Goal: Contribute content: Contribute content

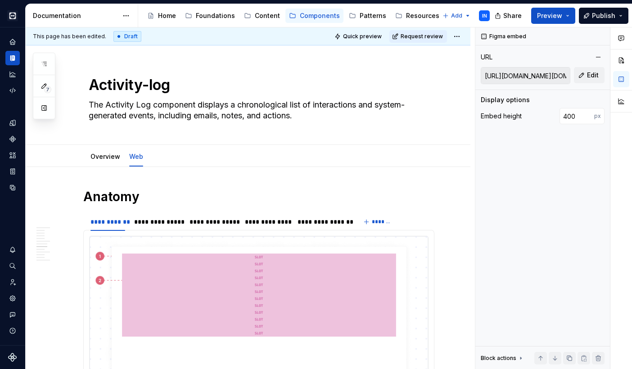
scroll to position [802, 0]
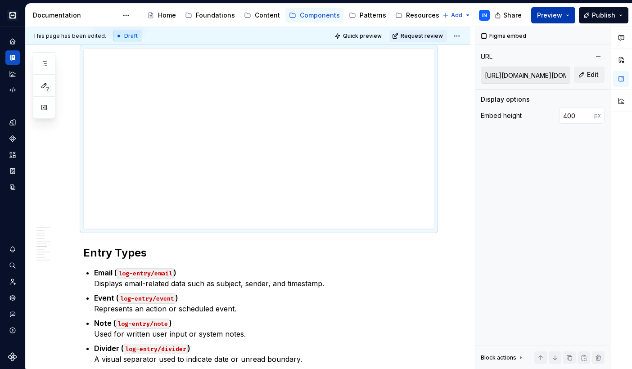
click at [570, 15] on button "Preview" at bounding box center [553, 15] width 44 height 16
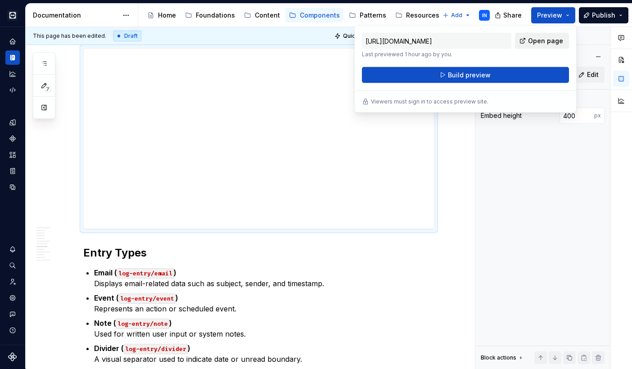
click at [533, 42] on span "Open page" at bounding box center [545, 40] width 35 height 9
type textarea "*"
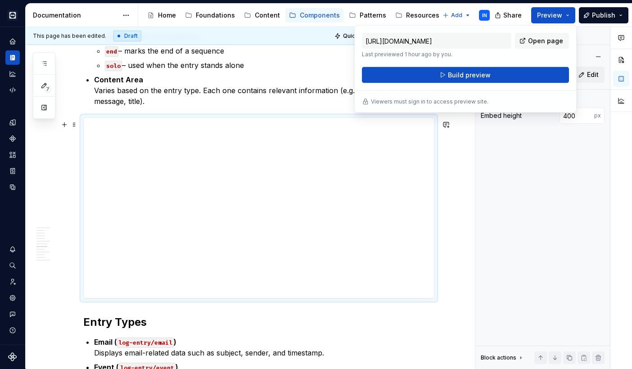
scroll to position [715, 0]
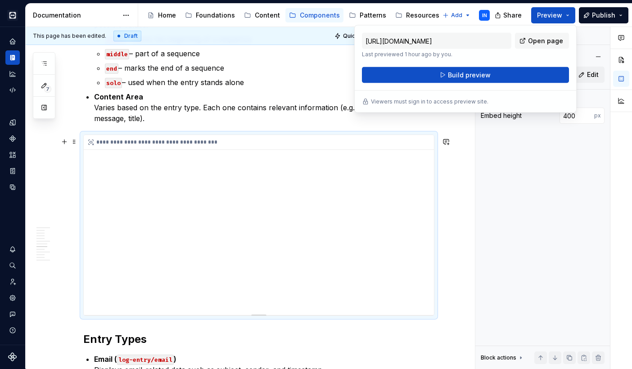
click at [265, 175] on div "**********" at bounding box center [259, 225] width 350 height 180
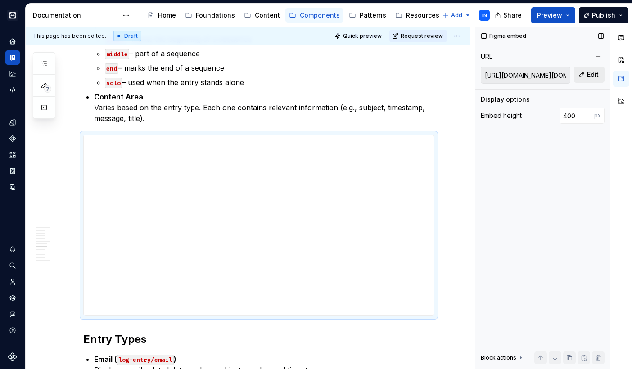
click at [591, 72] on span "Edit" at bounding box center [593, 74] width 12 height 9
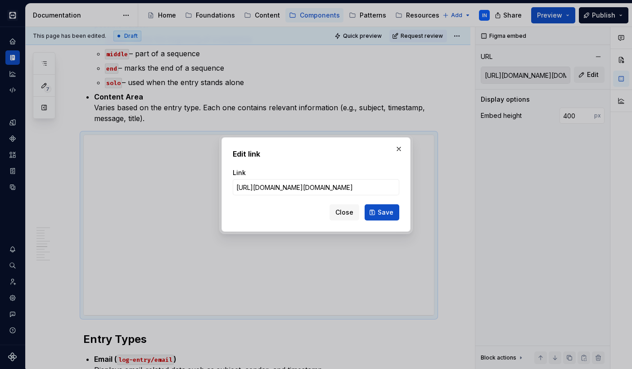
type input "[URL][DOMAIN_NAME][DOMAIN_NAME]"
click at [388, 210] on span "Save" at bounding box center [386, 212] width 16 height 9
type input "[URL][DOMAIN_NAME][DOMAIN_NAME]"
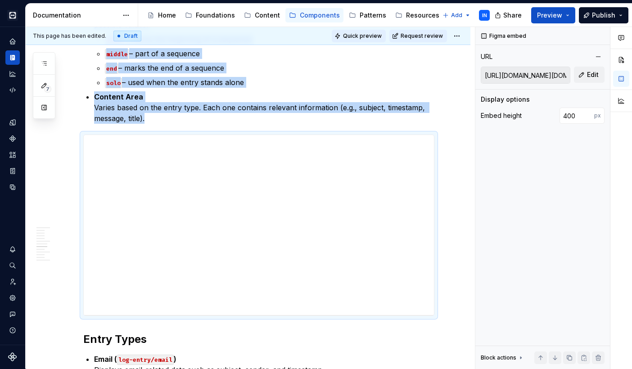
click at [372, 38] on span "Quick preview" at bounding box center [362, 35] width 39 height 7
click at [561, 10] on button "Preview" at bounding box center [553, 15] width 44 height 16
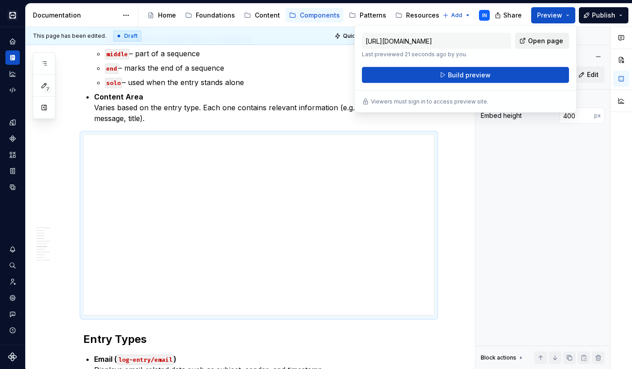
click at [537, 40] on span "Open page" at bounding box center [545, 40] width 35 height 9
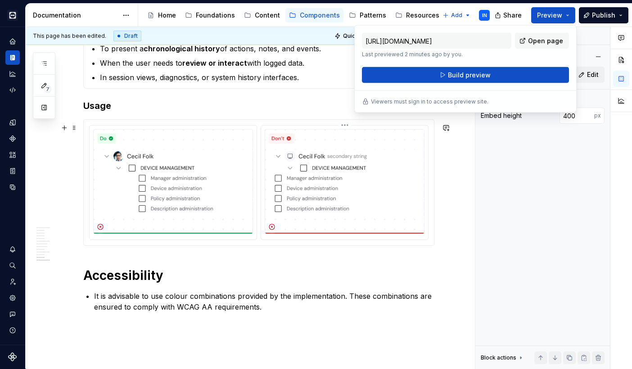
scroll to position [1566, 0]
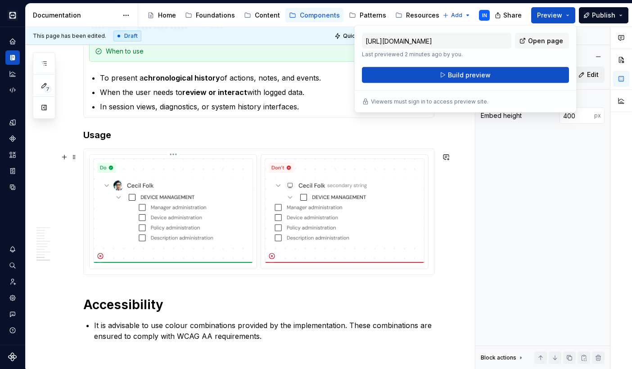
click at [242, 189] on img at bounding box center [173, 210] width 160 height 105
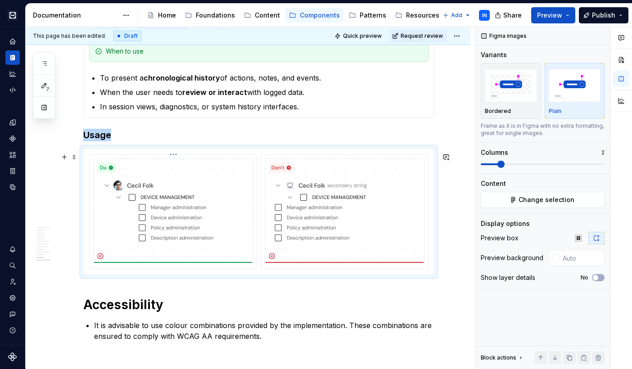
click at [229, 192] on img at bounding box center [173, 210] width 160 height 105
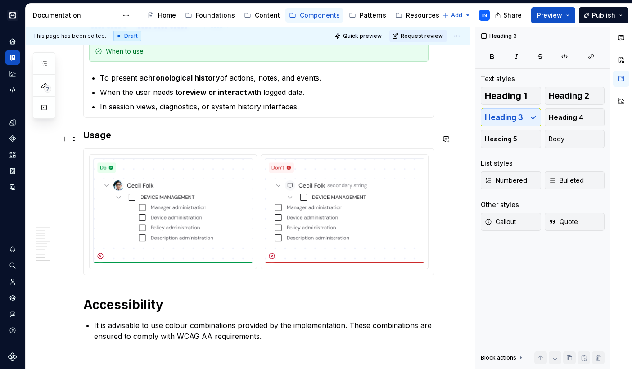
click at [374, 138] on h3 "Usage" at bounding box center [258, 135] width 351 height 13
click at [363, 198] on img at bounding box center [345, 210] width 160 height 105
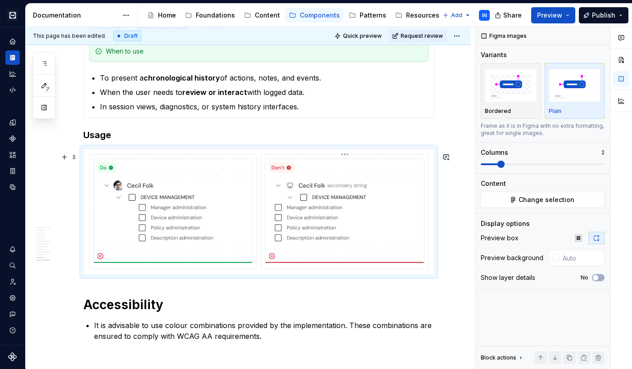
click at [404, 171] on img at bounding box center [345, 210] width 160 height 105
click at [541, 198] on span "Change selection" at bounding box center [547, 199] width 56 height 9
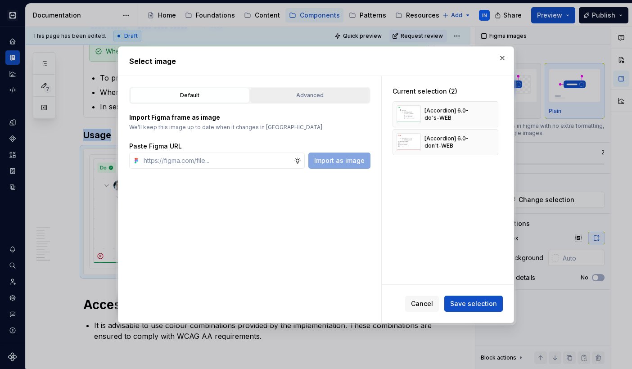
click at [330, 96] on div "Advanced" at bounding box center [309, 95] width 113 height 9
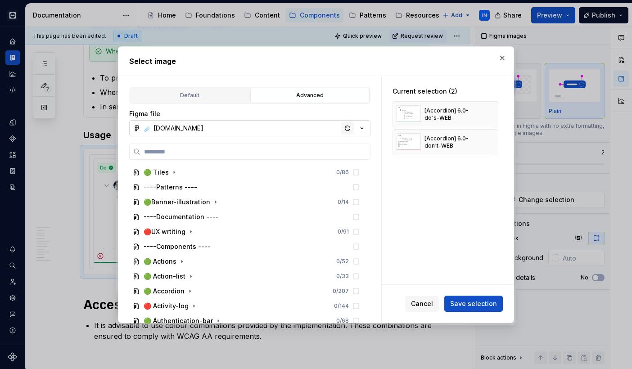
click at [346, 127] on div "button" at bounding box center [347, 128] width 13 height 13
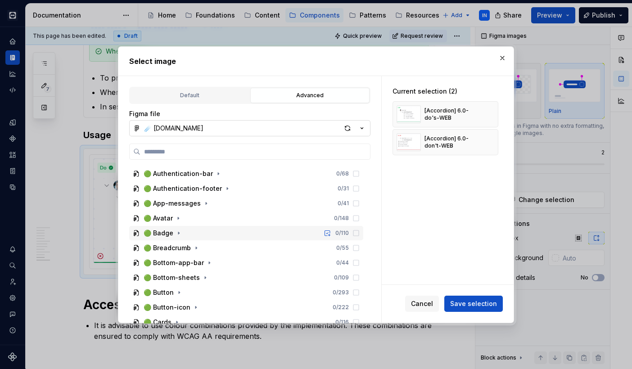
scroll to position [135, 0]
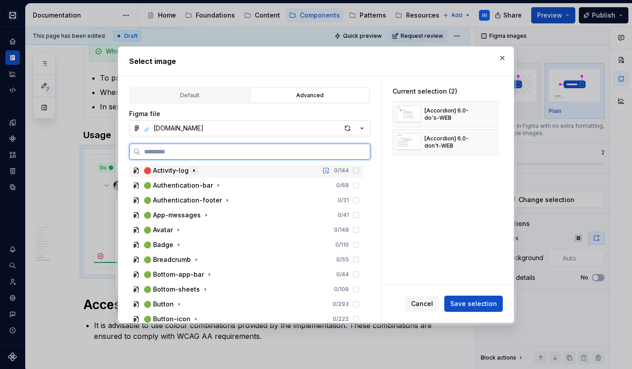
click at [192, 169] on icon "button" at bounding box center [193, 170] width 7 height 7
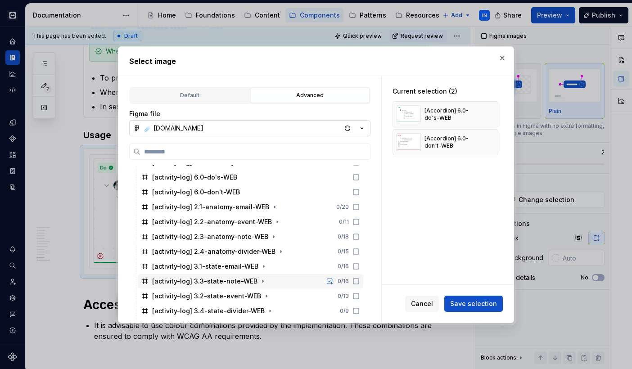
scroll to position [167, 0]
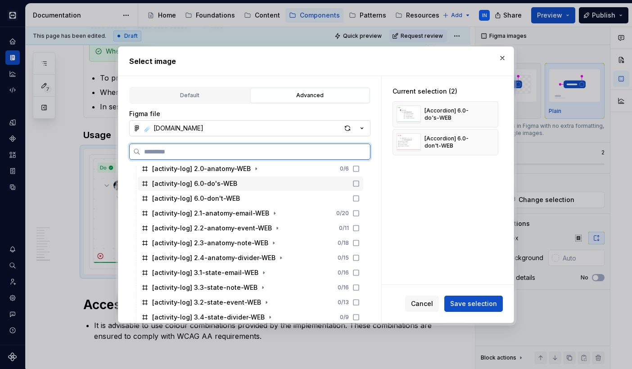
click at [289, 184] on div "[activity-log] 6.0-do's-WEB" at bounding box center [250, 183] width 225 height 14
click at [284, 201] on div "[activity-log] 6.0-don't-WEB" at bounding box center [250, 198] width 225 height 14
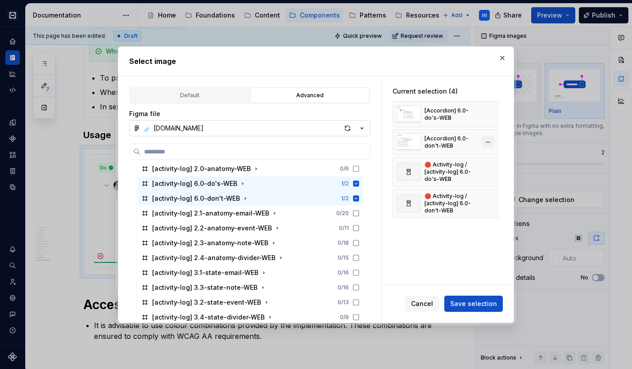
click at [493, 139] on button "button" at bounding box center [488, 142] width 13 height 13
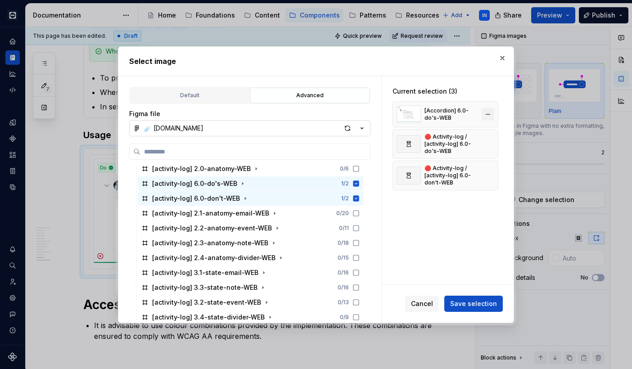
click at [494, 111] on button "button" at bounding box center [488, 114] width 13 height 13
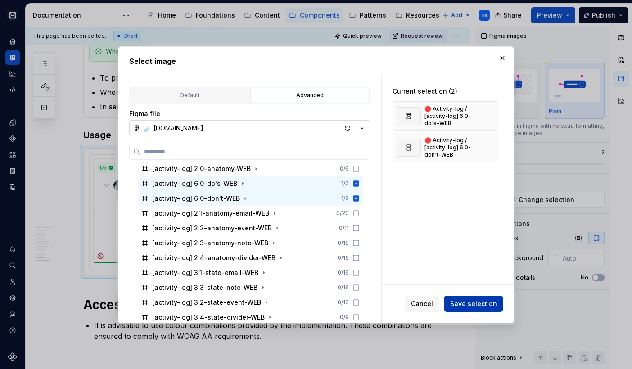
click at [462, 300] on span "Save selection" at bounding box center [473, 303] width 47 height 9
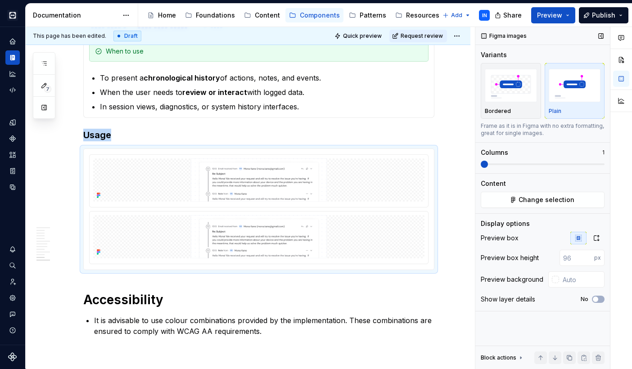
click at [483, 161] on span at bounding box center [484, 164] width 7 height 7
click at [596, 237] on icon "button" at bounding box center [596, 237] width 7 height 7
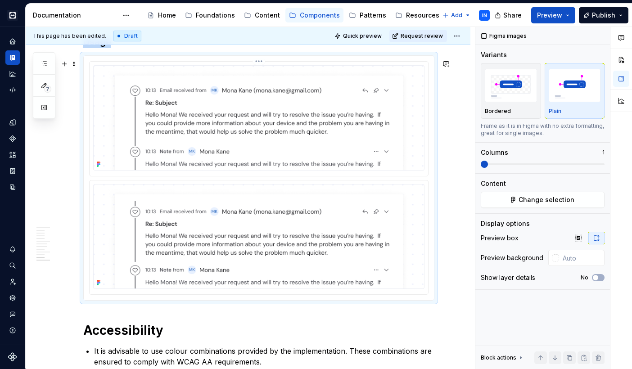
scroll to position [1661, 0]
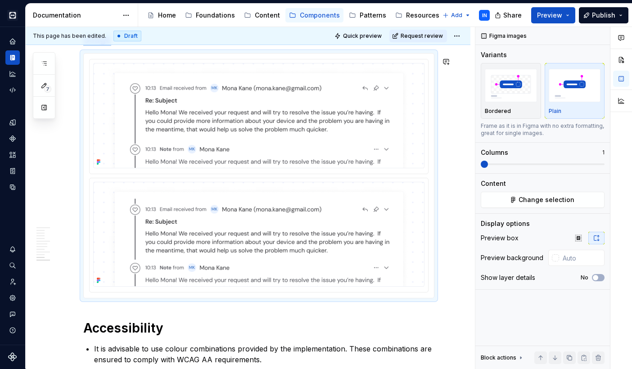
type textarea "*"
click at [146, 157] on img at bounding box center [258, 115] width 331 height 105
click at [461, 195] on div "**********" at bounding box center [250, 198] width 449 height 342
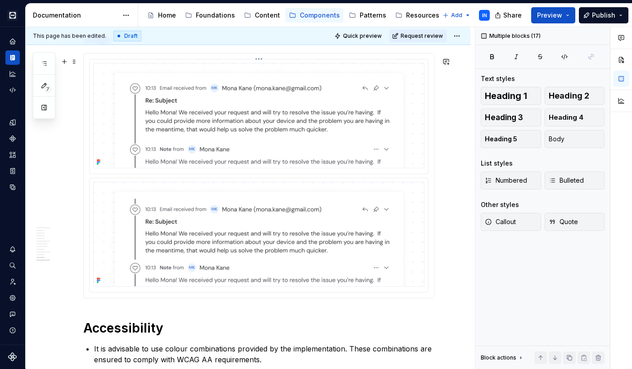
click at [399, 144] on img at bounding box center [258, 115] width 331 height 105
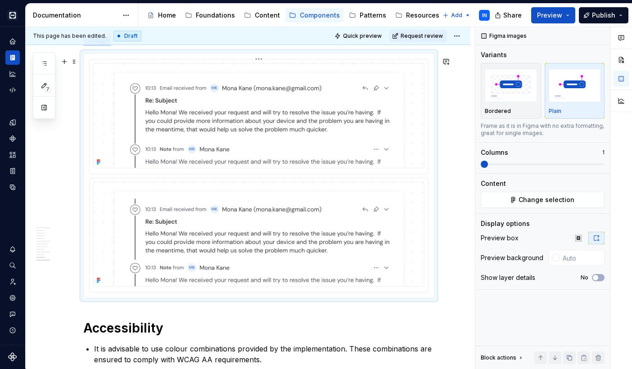
scroll to position [1627, 0]
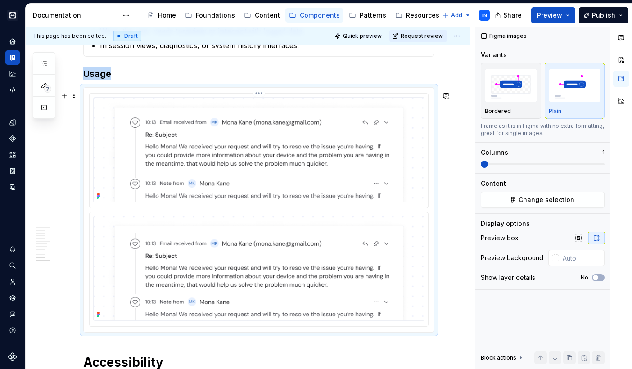
click at [206, 145] on img at bounding box center [258, 149] width 331 height 105
click at [414, 198] on img at bounding box center [258, 149] width 331 height 105
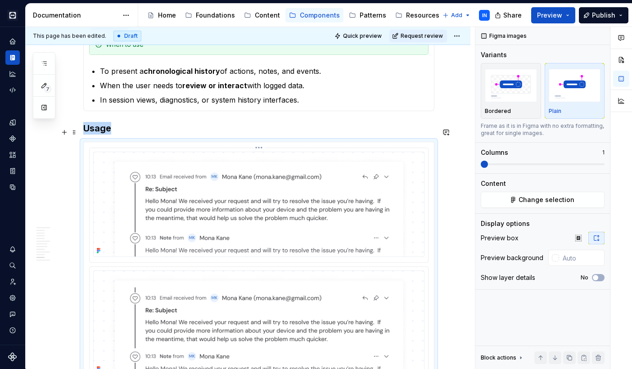
scroll to position [1601, 0]
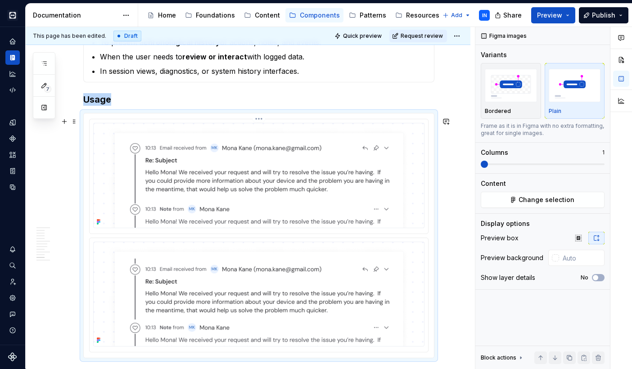
click at [222, 133] on img at bounding box center [258, 175] width 331 height 105
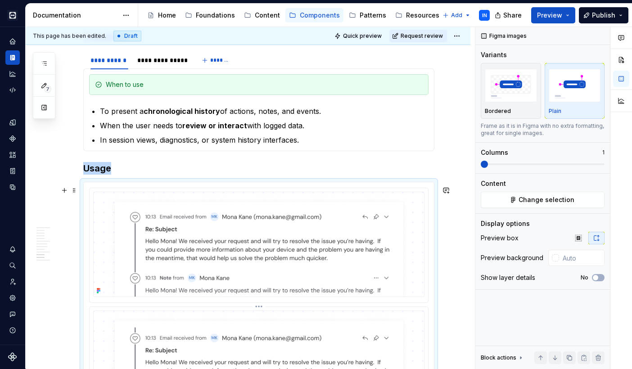
scroll to position [1530, 0]
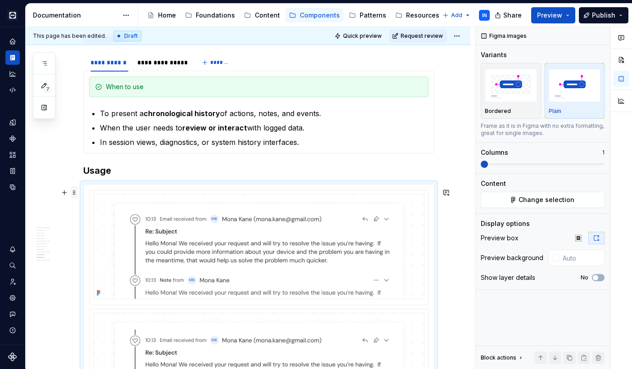
click at [77, 194] on span at bounding box center [74, 192] width 7 height 13
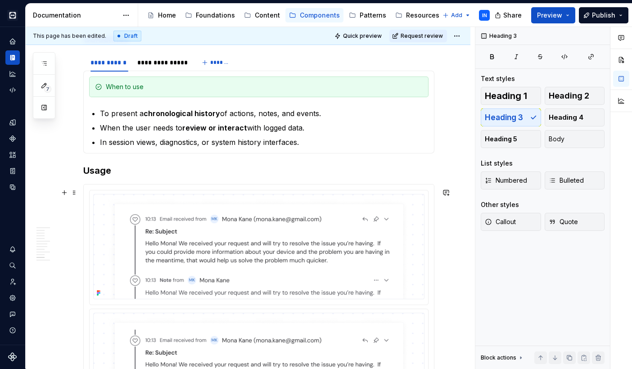
scroll to position [1597, 0]
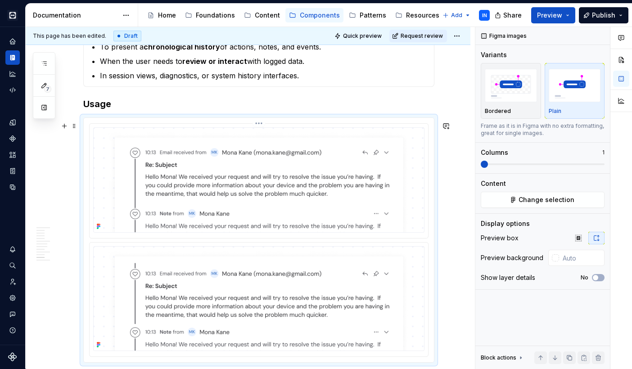
click at [117, 170] on img at bounding box center [258, 179] width 331 height 105
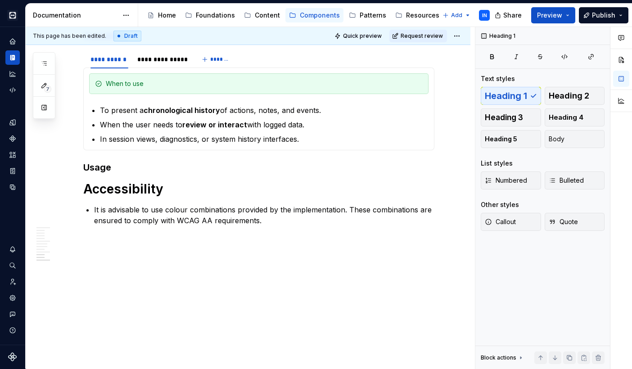
scroll to position [1538, 0]
click at [128, 165] on h3 "Usage" at bounding box center [258, 167] width 351 height 13
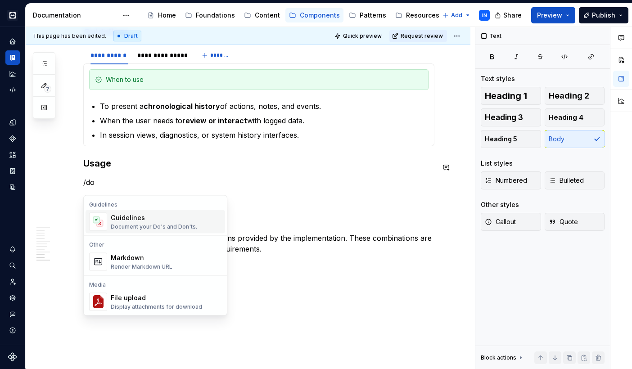
click at [117, 221] on div "Guidelines" at bounding box center [154, 217] width 86 height 9
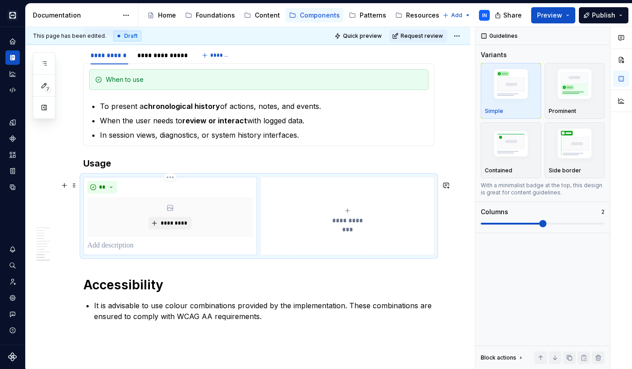
type textarea "*"
click at [349, 212] on icon "submit" at bounding box center [347, 210] width 7 height 7
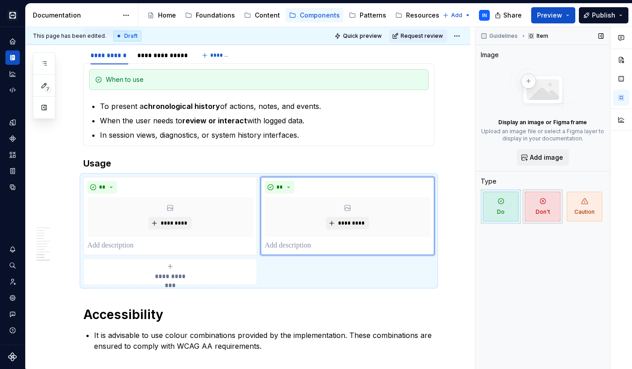
click at [541, 204] on icon "button" at bounding box center [542, 200] width 5 height 5
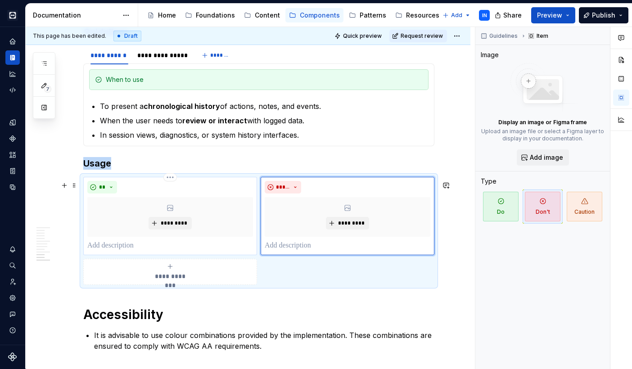
click at [162, 251] on p at bounding box center [170, 245] width 166 height 11
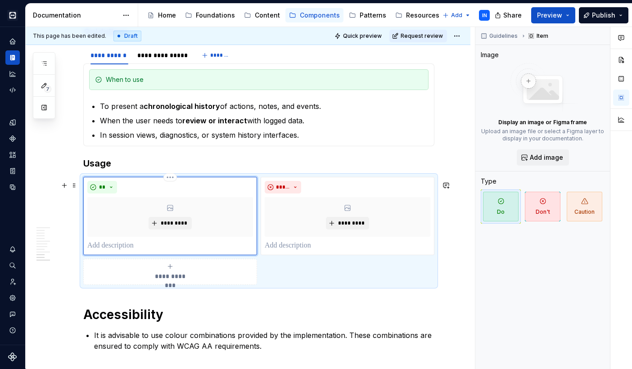
paste div
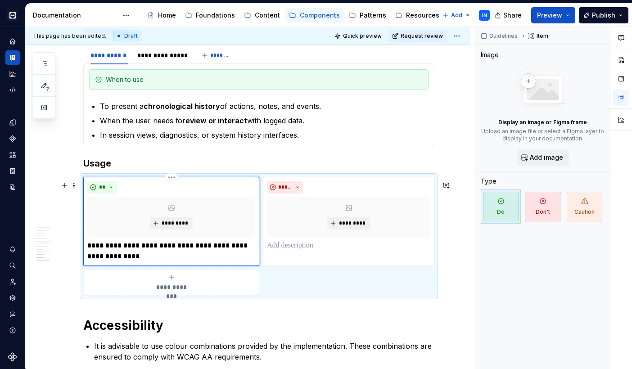
click at [191, 251] on p "**********" at bounding box center [171, 251] width 168 height 22
click at [170, 226] on span "*********" at bounding box center [174, 223] width 27 height 7
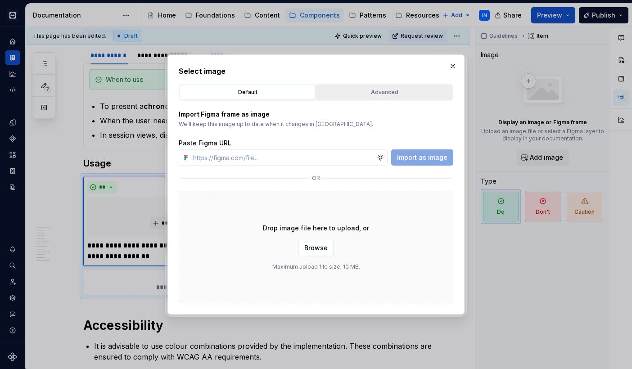
click at [388, 98] on button "Advanced" at bounding box center [384, 92] width 136 height 15
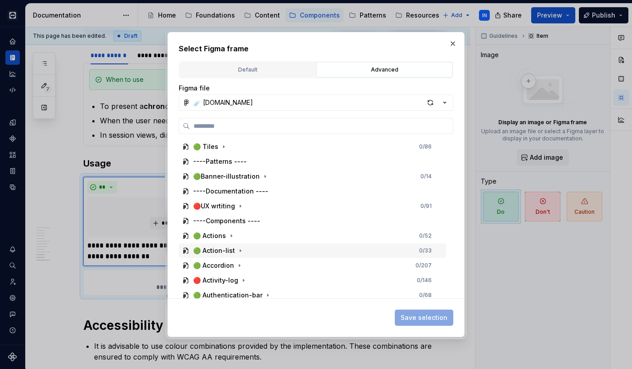
scroll to position [41, 0]
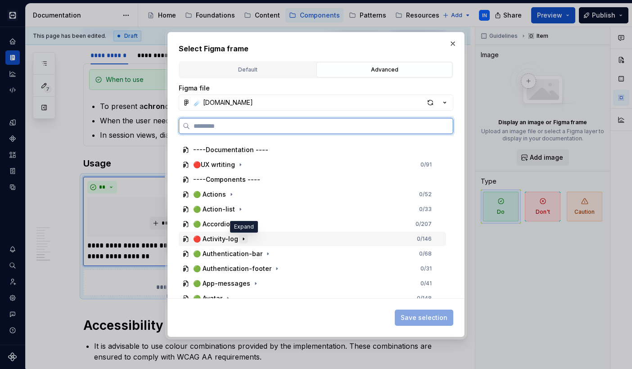
click at [243, 238] on icon "button" at bounding box center [243, 238] width 7 height 7
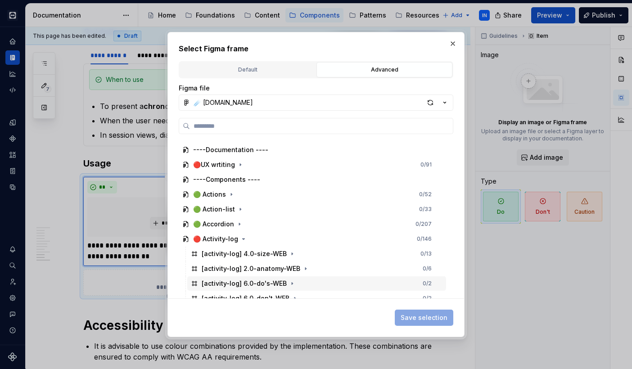
scroll to position [57, 0]
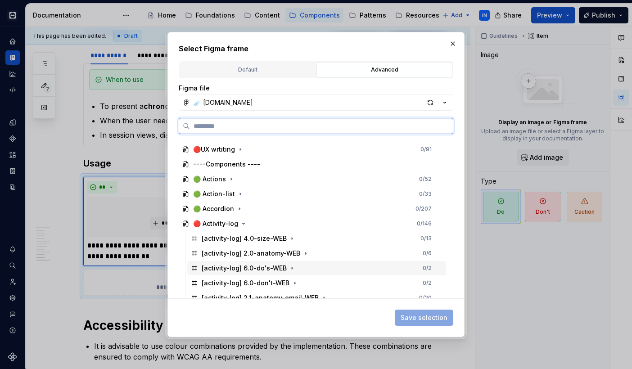
click at [284, 267] on div "[activity-log] 6.0-do's-WEB" at bounding box center [244, 268] width 85 height 9
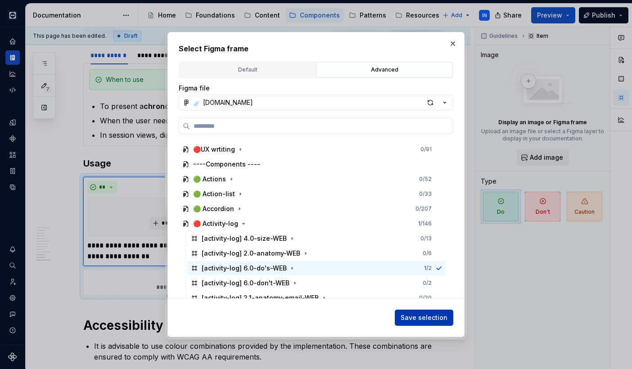
click at [419, 321] on span "Save selection" at bounding box center [424, 317] width 47 height 9
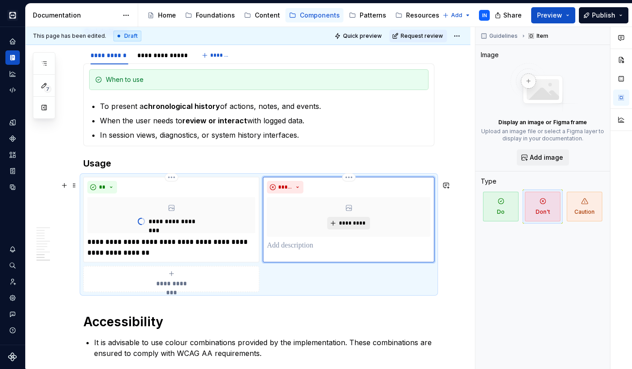
click at [347, 226] on span "*********" at bounding box center [351, 223] width 27 height 7
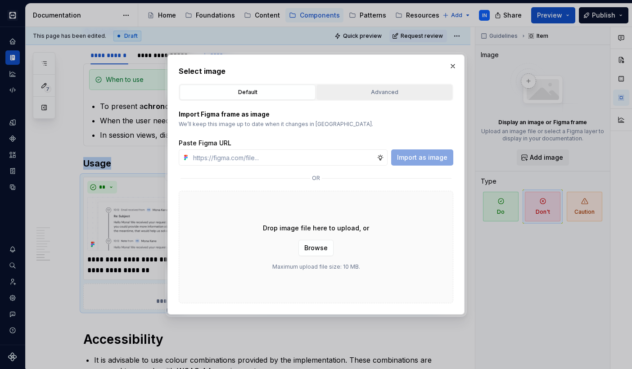
click at [347, 92] on div "Advanced" at bounding box center [385, 92] width 130 height 9
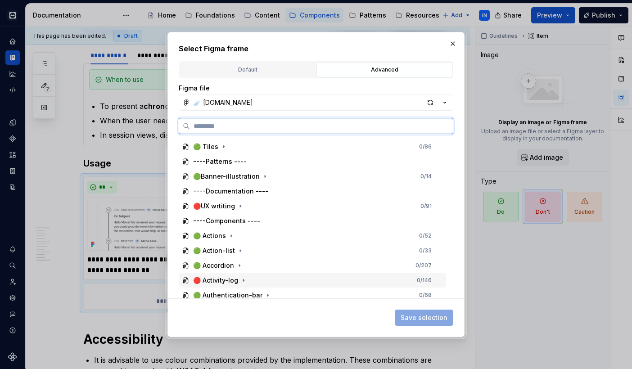
click at [315, 275] on div "🔴 Activity-log 0 / 146" at bounding box center [312, 280] width 267 height 14
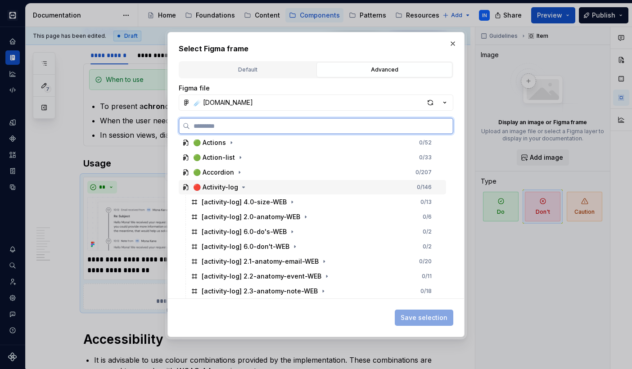
scroll to position [124, 0]
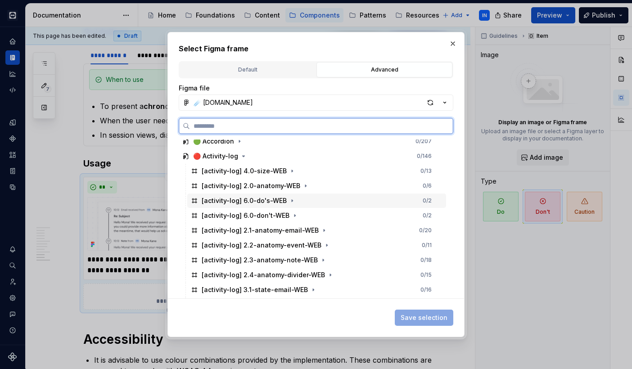
click at [313, 208] on div "[activity-log] 6.0-do's-WEB 0 / 2" at bounding box center [316, 201] width 259 height 14
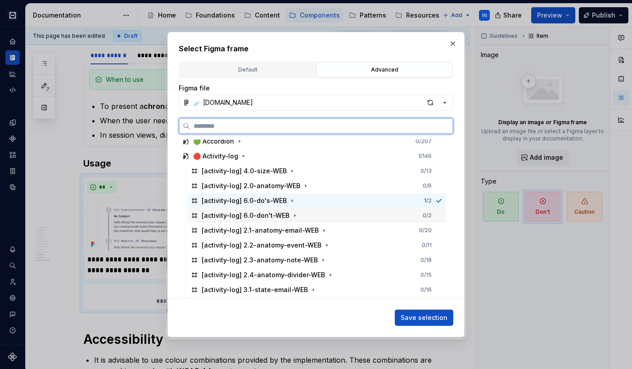
click at [311, 217] on div "[activity-log] 6.0-don't-WEB 0 / 2" at bounding box center [316, 215] width 259 height 14
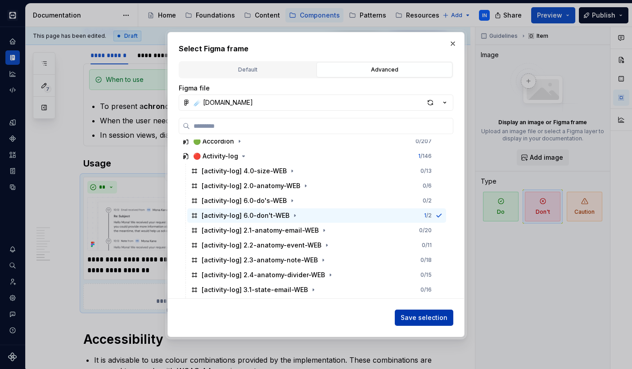
click at [420, 320] on span "Save selection" at bounding box center [424, 317] width 47 height 9
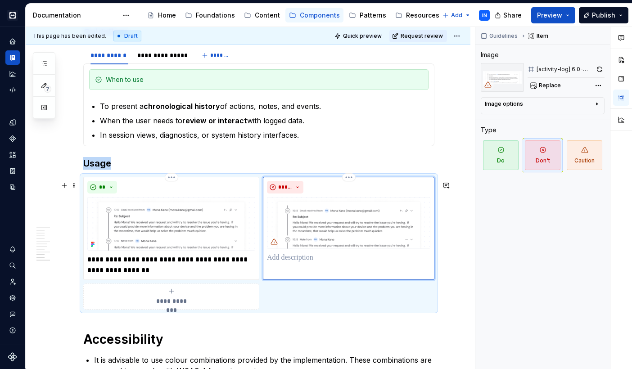
click at [326, 236] on img at bounding box center [348, 223] width 163 height 52
click at [600, 69] on button "button" at bounding box center [600, 69] width 10 height 13
click at [310, 263] on p at bounding box center [348, 258] width 163 height 11
paste div
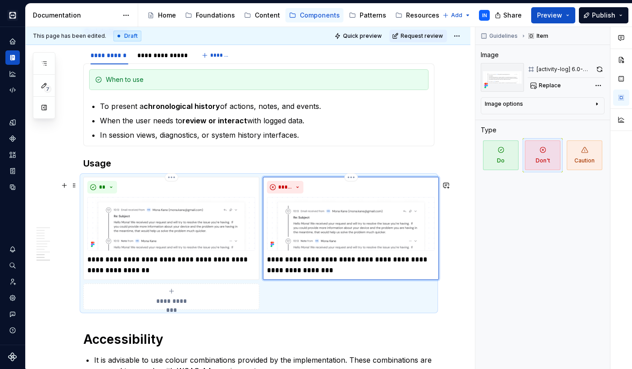
click at [295, 264] on p "**********" at bounding box center [351, 265] width 168 height 22
type textarea "*"
click at [326, 263] on p "**********" at bounding box center [351, 265] width 168 height 22
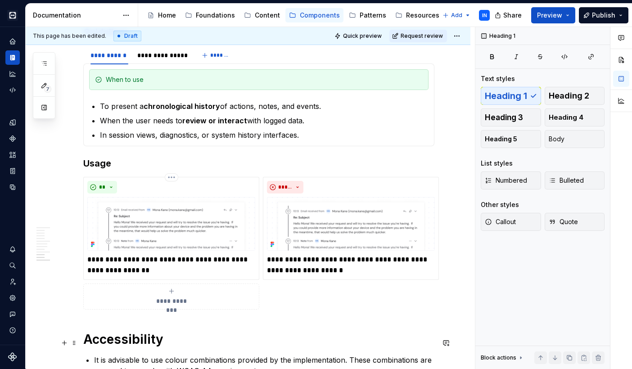
click at [434, 334] on h1 "Accessibility" at bounding box center [258, 339] width 351 height 16
click at [376, 296] on div "**********" at bounding box center [258, 243] width 351 height 132
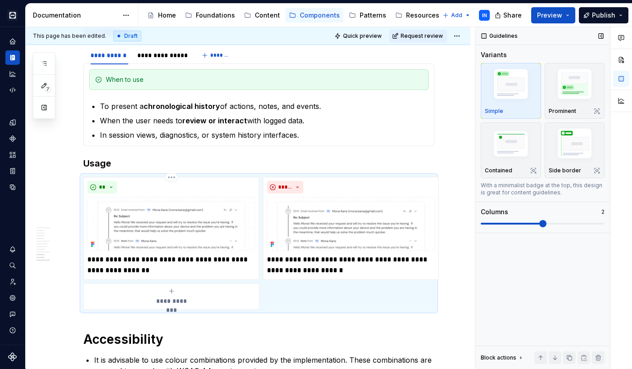
click at [516, 221] on span at bounding box center [543, 223] width 124 height 7
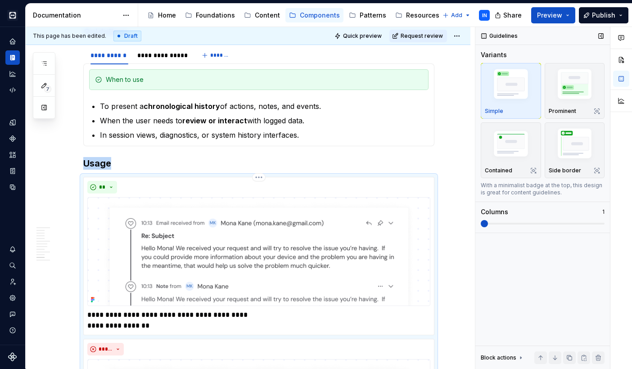
scroll to position [1680, 0]
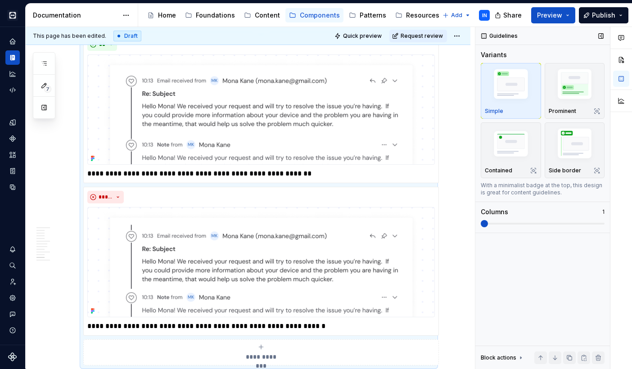
click at [484, 217] on div "Columns 1" at bounding box center [543, 217] width 124 height 20
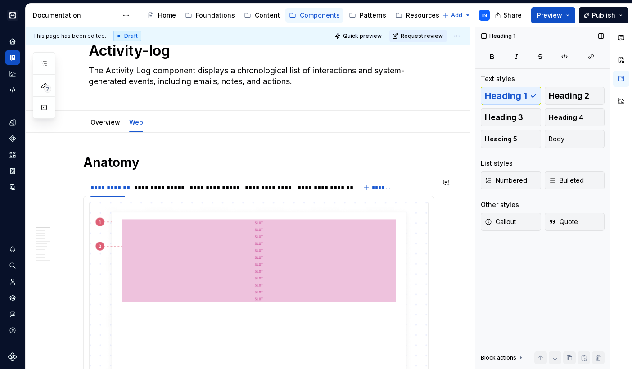
scroll to position [0, 0]
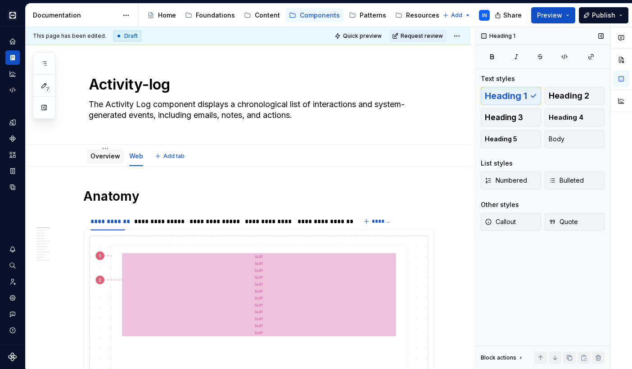
click at [97, 157] on link "Overview" at bounding box center [105, 156] width 30 height 8
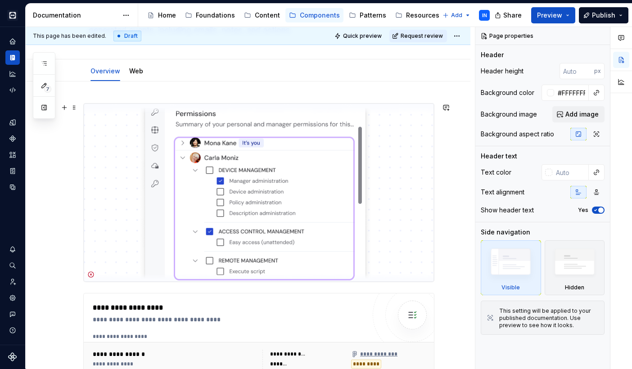
scroll to position [76, 0]
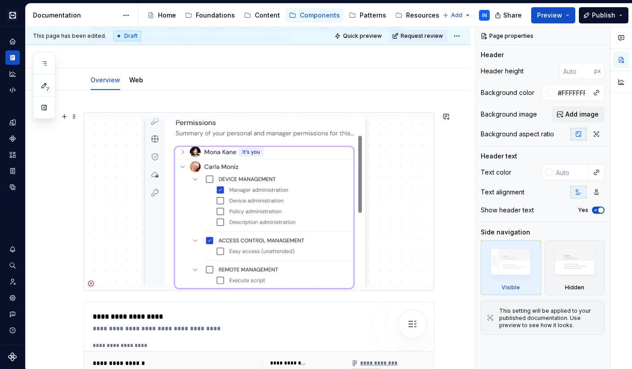
click at [175, 222] on img at bounding box center [259, 202] width 350 height 178
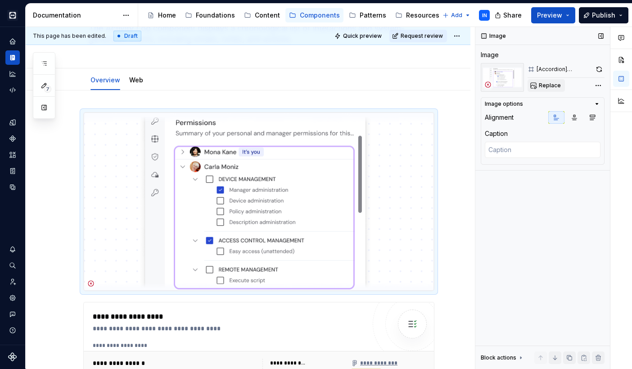
click at [552, 85] on span "Replace" at bounding box center [550, 85] width 22 height 7
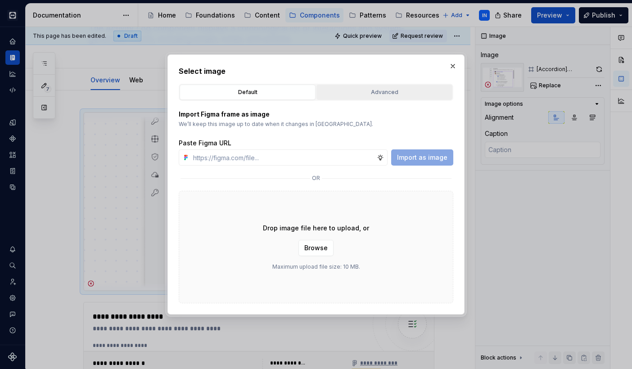
click at [334, 95] on div "Advanced" at bounding box center [385, 92] width 130 height 9
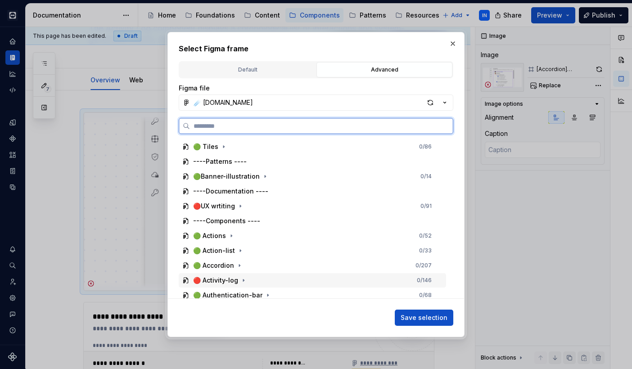
click at [250, 279] on div "🔴 Activity-log 0 / 146" at bounding box center [312, 280] width 267 height 14
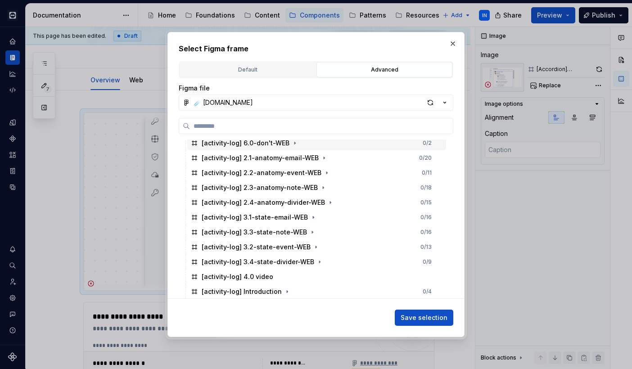
scroll to position [251, 0]
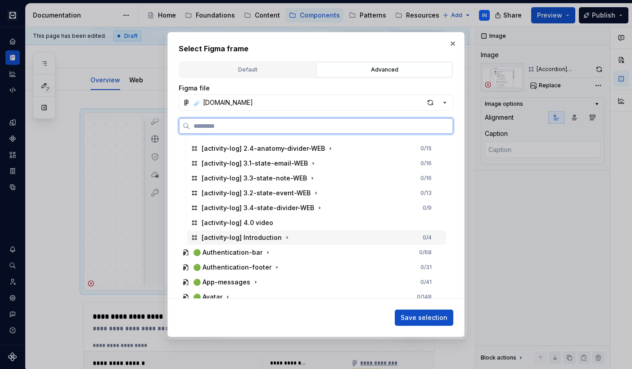
click at [301, 236] on div "[activity-log] Introduction 0 / 4" at bounding box center [316, 237] width 259 height 14
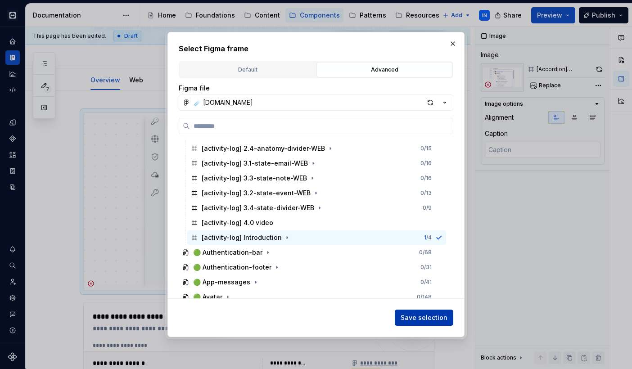
click at [434, 317] on span "Save selection" at bounding box center [424, 317] width 47 height 9
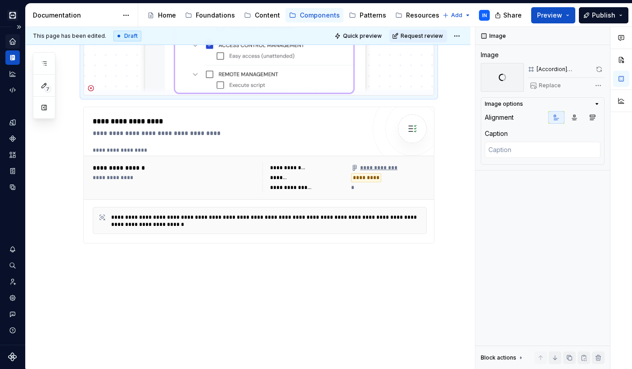
scroll to position [119, 0]
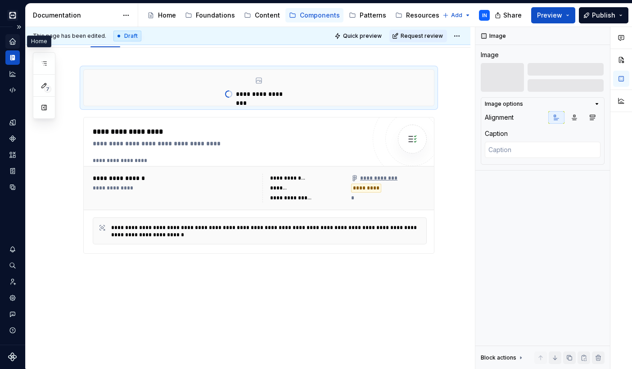
click at [13, 43] on icon "Home" at bounding box center [13, 41] width 8 height 8
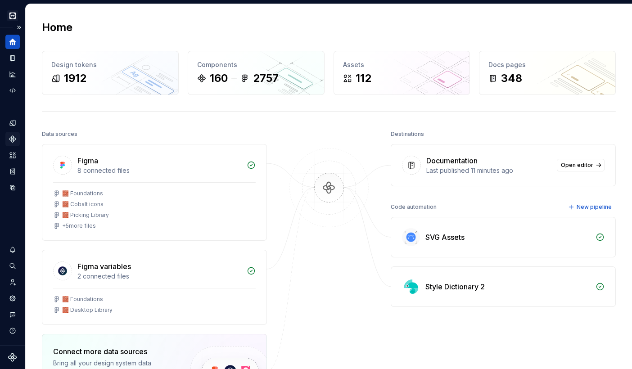
click at [13, 135] on icon "Components" at bounding box center [13, 139] width 8 height 8
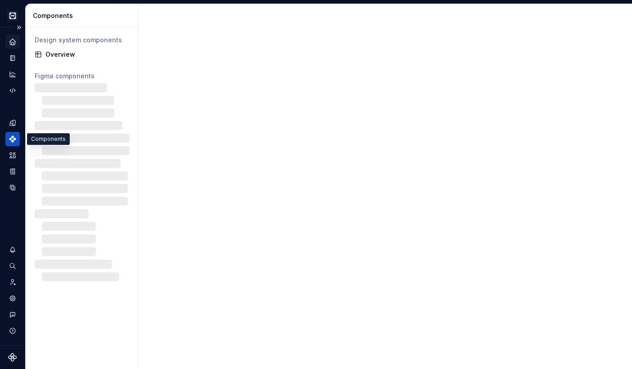
click at [12, 139] on icon "Components" at bounding box center [13, 139] width 8 height 8
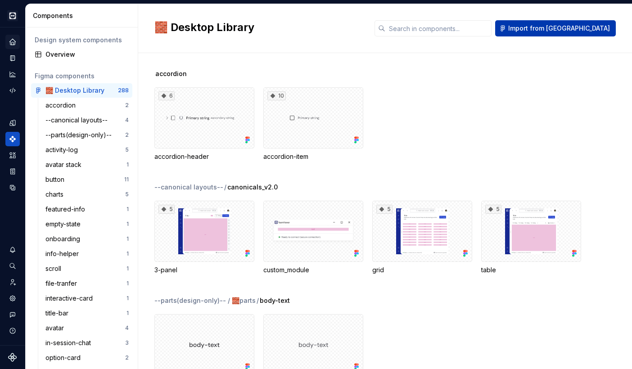
click at [581, 25] on span "Import from [GEOGRAPHIC_DATA]" at bounding box center [559, 28] width 102 height 9
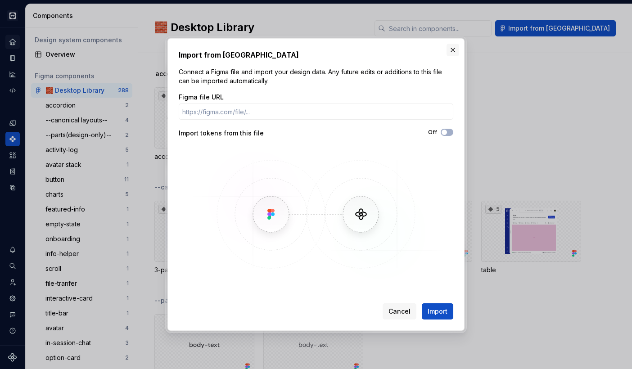
click at [452, 47] on button "button" at bounding box center [452, 50] width 13 height 13
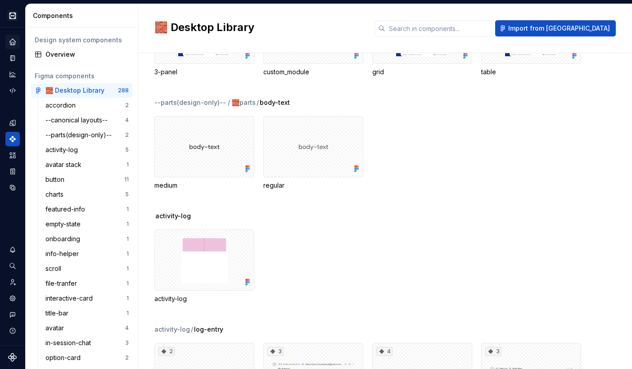
scroll to position [209, 0]
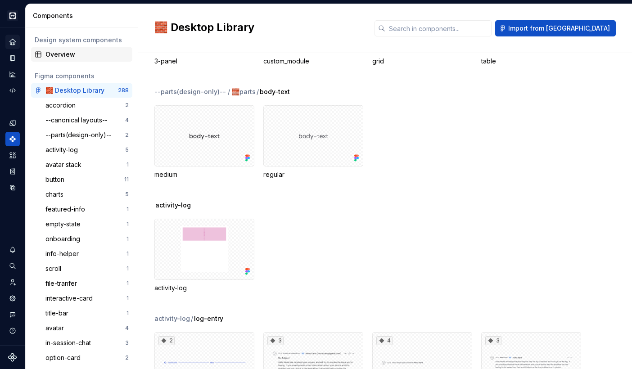
click at [81, 55] on div "Overview" at bounding box center [86, 54] width 83 height 9
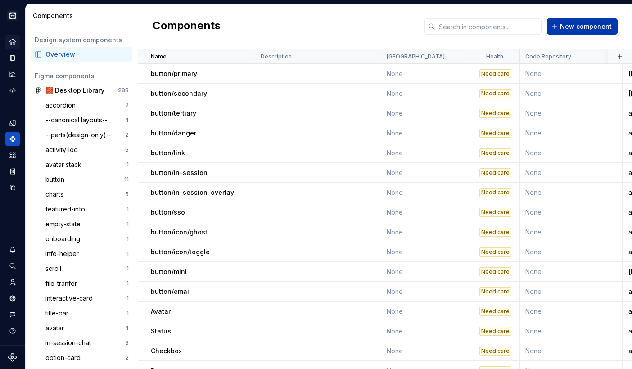
click at [579, 34] on button "New component" at bounding box center [582, 26] width 71 height 16
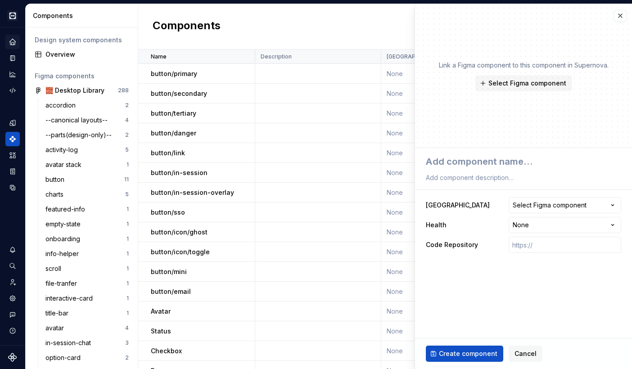
type textarea "*"
type textarea "a"
type textarea "*"
type textarea "ac"
type textarea "*"
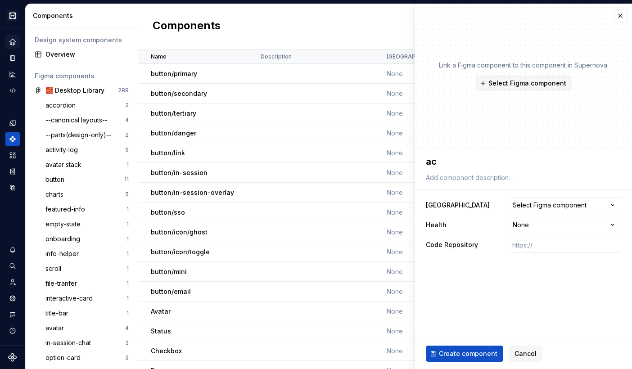
type textarea "acy"
type textarea "*"
type textarea "ac"
type textarea "*"
type textarea "act"
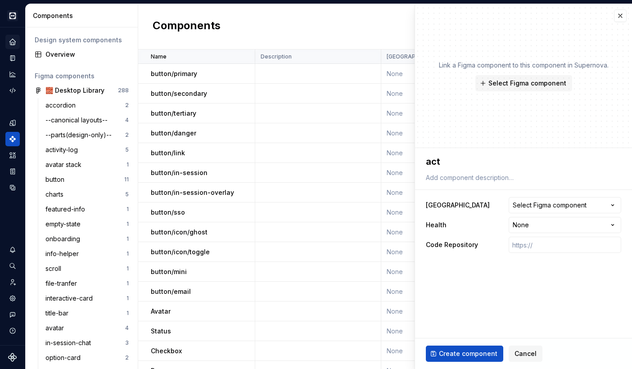
type textarea "*"
type textarea "acti"
type textarea "*"
type textarea "activ"
type textarea "*"
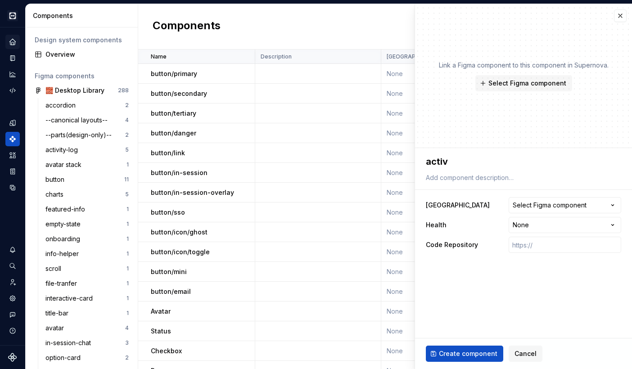
type textarea "activi"
type textarea "*"
type textarea "activit"
type textarea "*"
type textarea "activity"
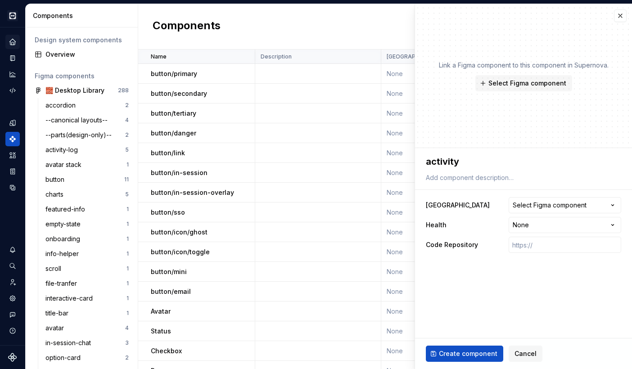
type textarea "*"
type textarea "activity-l"
click at [532, 84] on span "Select Figma component" at bounding box center [527, 83] width 78 height 9
type textarea "*"
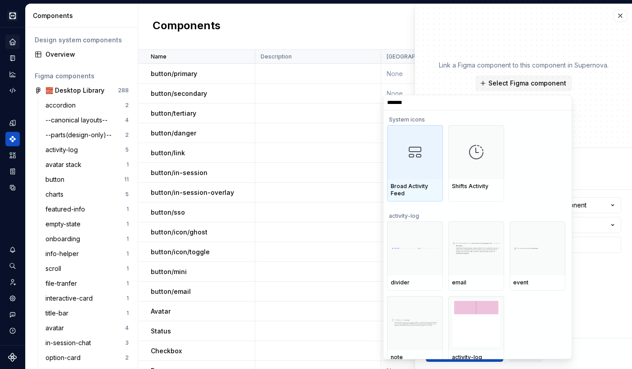
type input "********"
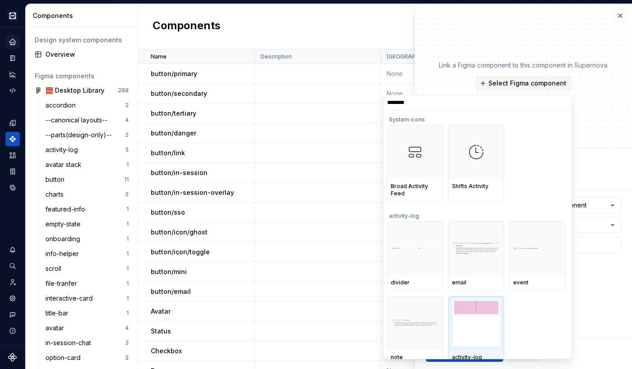
click at [470, 308] on img at bounding box center [476, 322] width 48 height 47
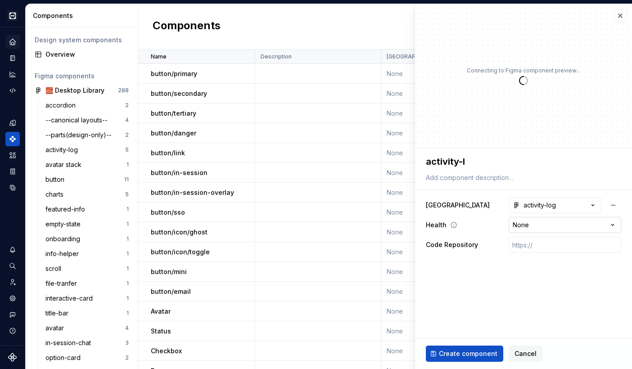
click at [569, 228] on html "Cobalt IN Design system data Components Design system components Overview Figma…" at bounding box center [316, 184] width 632 height 369
type textarea "*"
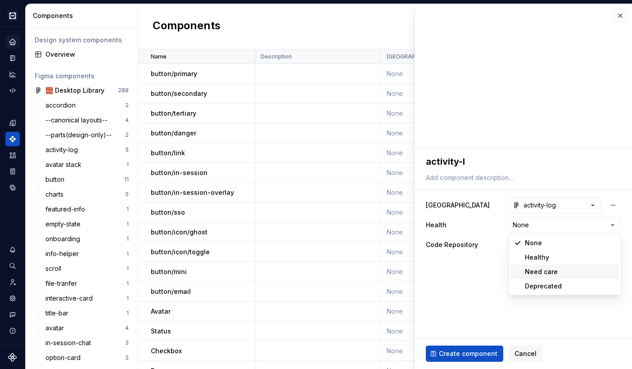
select select "**********"
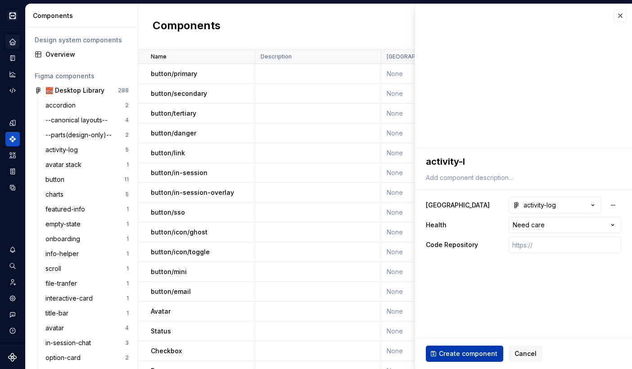
click at [469, 356] on span "Create component" at bounding box center [468, 353] width 59 height 9
type textarea "*"
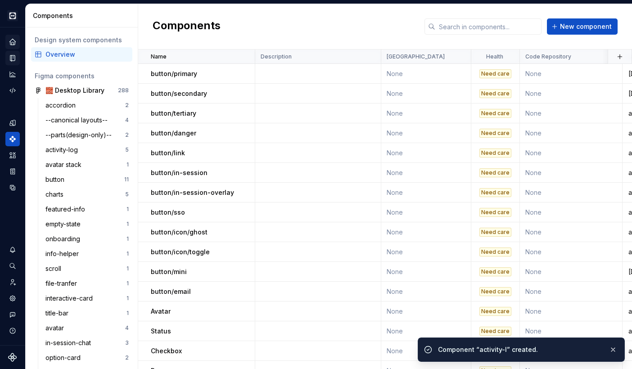
click at [10, 58] on icon "Documentation" at bounding box center [13, 58] width 8 height 8
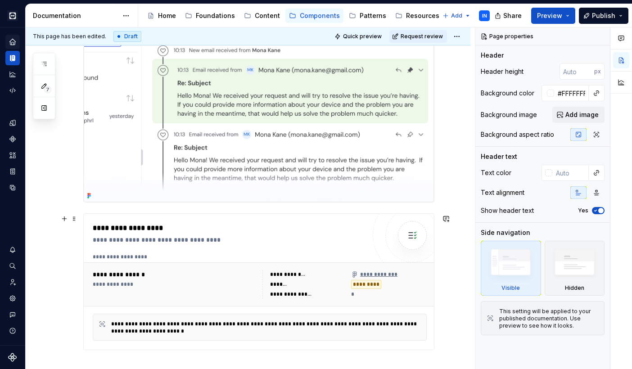
scroll to position [176, 0]
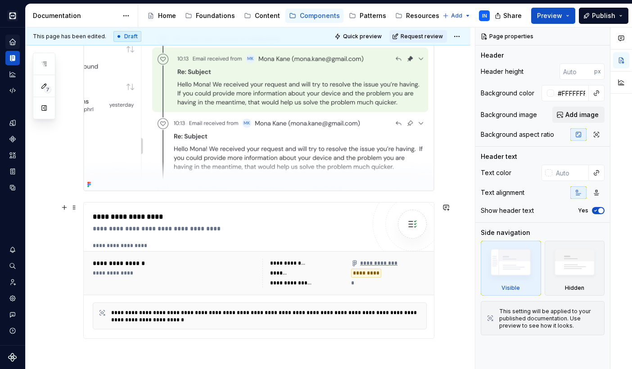
click at [196, 249] on div "**********" at bounding box center [262, 245] width 338 height 7
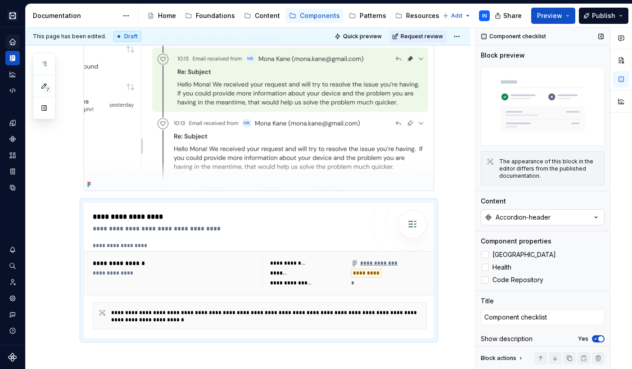
click at [554, 214] on button "Accordion-header" at bounding box center [543, 217] width 124 height 16
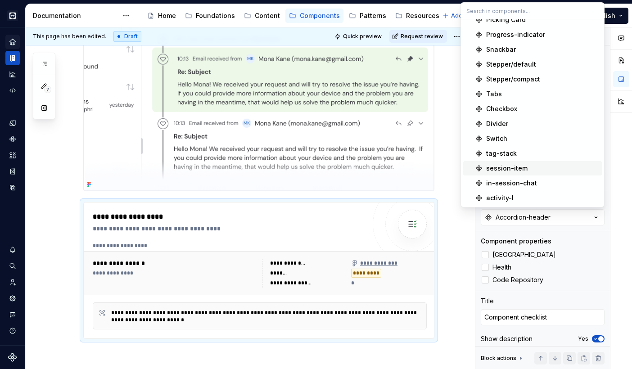
scroll to position [2207, 0]
click at [506, 196] on div "activity-l" at bounding box center [499, 198] width 27 height 9
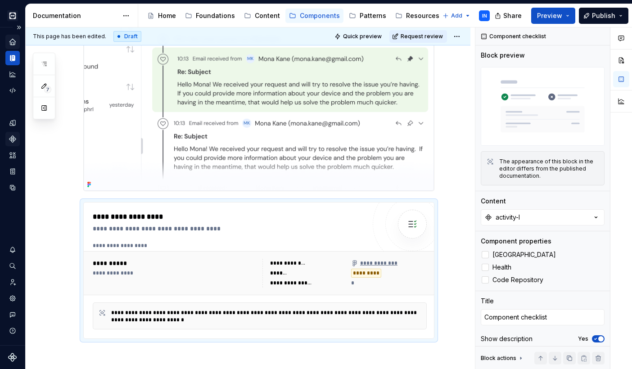
click at [13, 139] on icon "Components" at bounding box center [13, 139] width 8 height 8
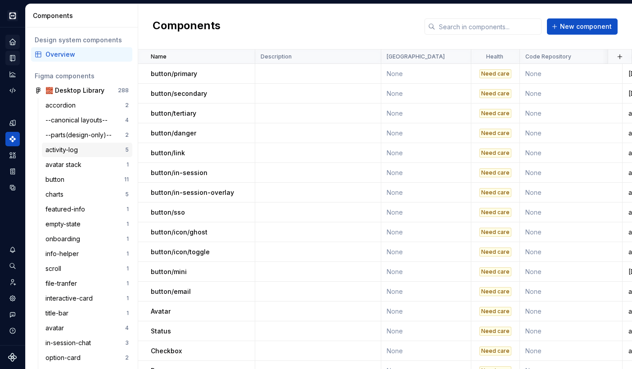
click at [78, 150] on div "activity-log" at bounding box center [63, 149] width 36 height 9
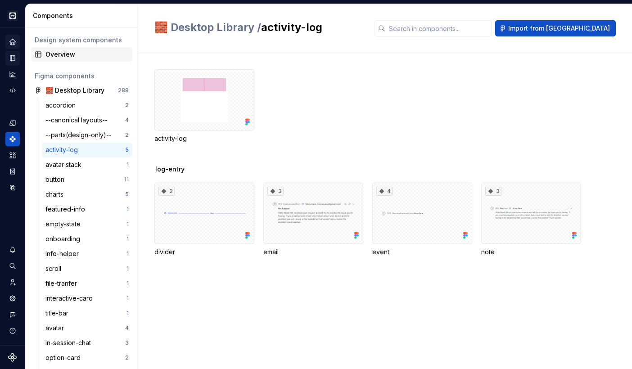
click at [59, 56] on div "Overview" at bounding box center [86, 54] width 83 height 9
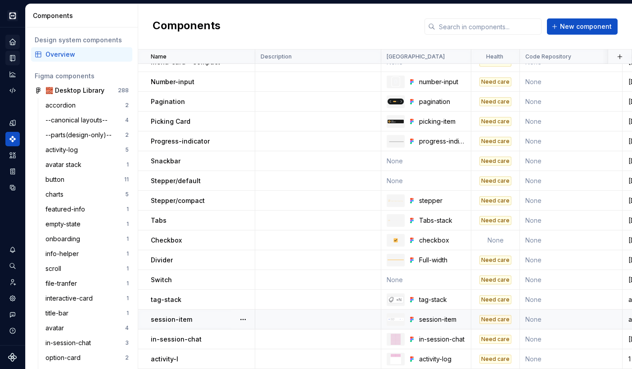
scroll to position [2883, 0]
click at [176, 359] on p "activity-l" at bounding box center [164, 359] width 27 height 9
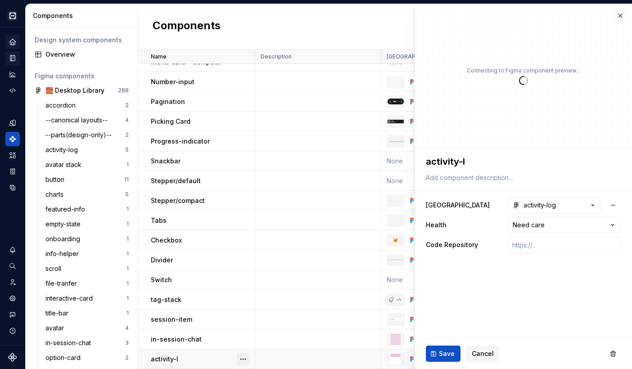
click at [242, 358] on button "button" at bounding box center [243, 359] width 13 height 13
click at [467, 164] on html "Cobalt IN Design system data Components Design system components Overview Figma…" at bounding box center [316, 184] width 632 height 369
click at [467, 164] on textarea "activity-l" at bounding box center [521, 161] width 195 height 16
type textarea "*"
type textarea "activity-lo"
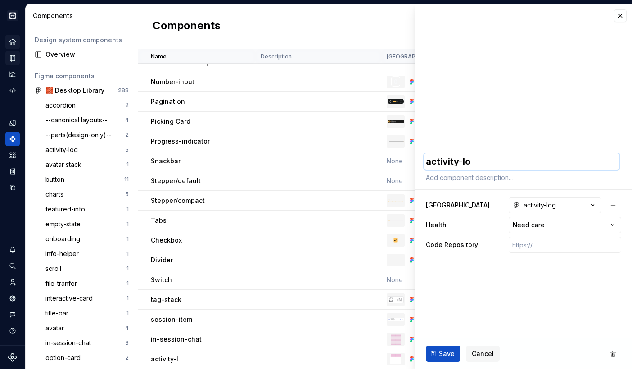
type textarea "*"
type textarea "activity-log"
click at [443, 351] on span "Save" at bounding box center [447, 353] width 16 height 9
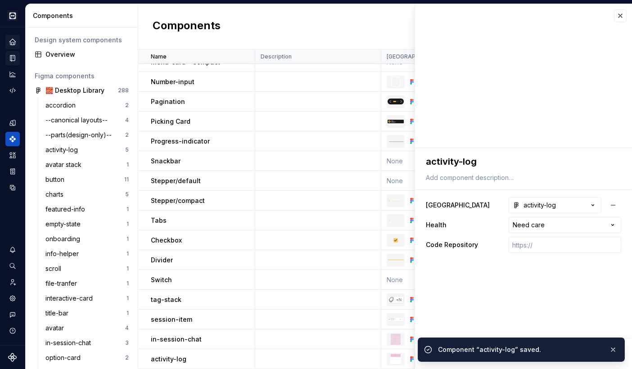
type textarea "*"
type textarea "activity-log"
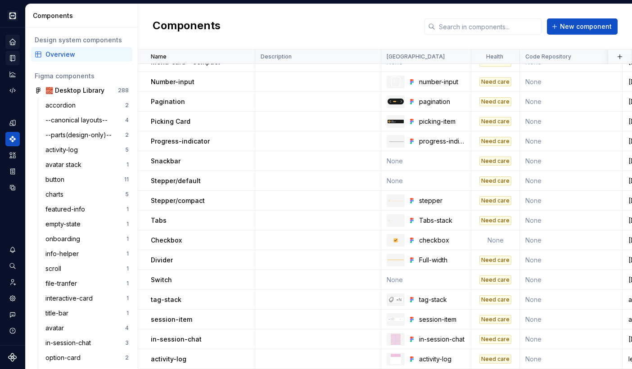
click at [11, 57] on icon "Documentation" at bounding box center [13, 58] width 8 height 8
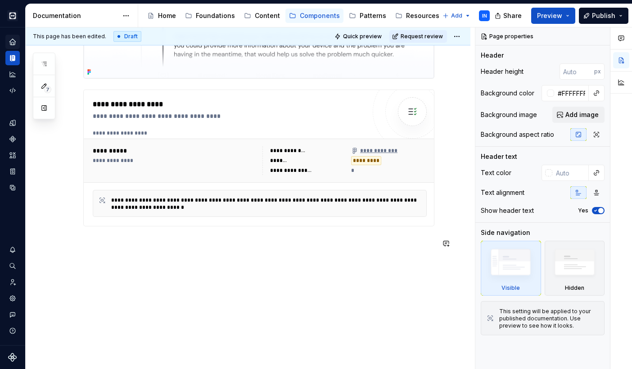
scroll to position [290, 0]
click at [162, 117] on div "**********" at bounding box center [231, 116] width 277 height 9
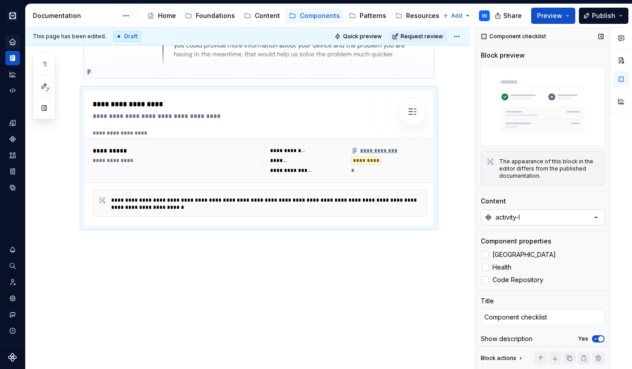
click at [553, 216] on button "activity-l" at bounding box center [543, 217] width 124 height 16
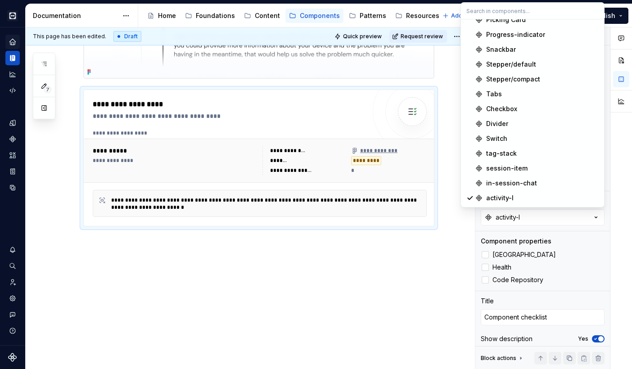
scroll to position [2207, 0]
click at [514, 184] on div "in-session-chat" at bounding box center [511, 183] width 51 height 9
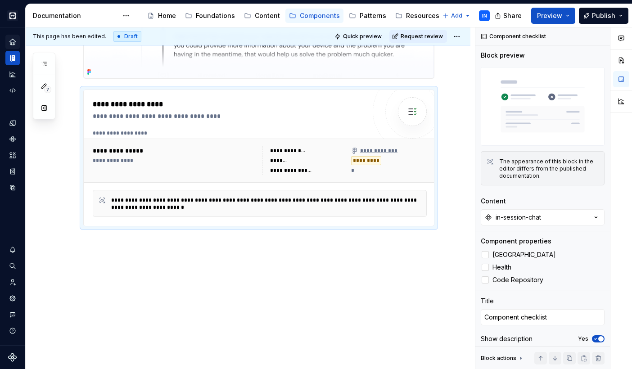
scroll to position [261, 0]
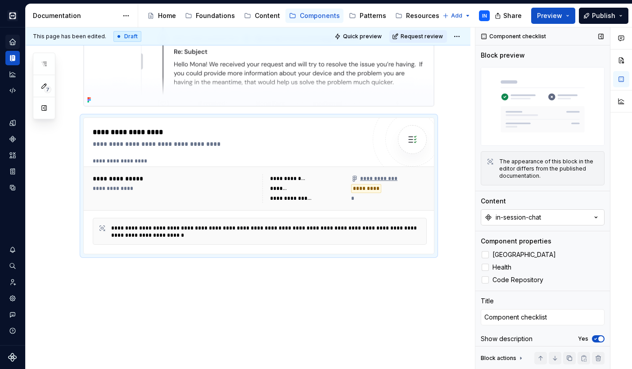
click at [514, 213] on div "in-session-chat" at bounding box center [518, 217] width 45 height 9
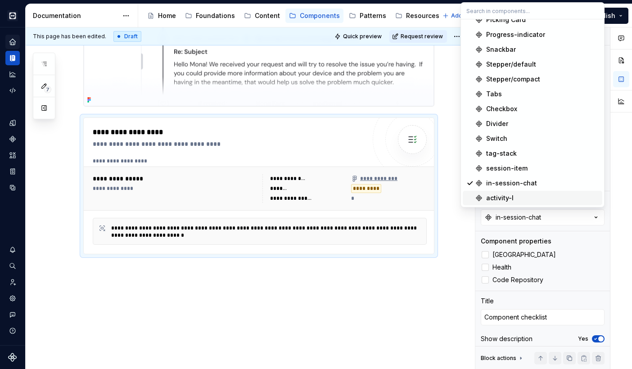
scroll to position [2207, 0]
click at [502, 193] on span "activity-l" at bounding box center [533, 198] width 140 height 14
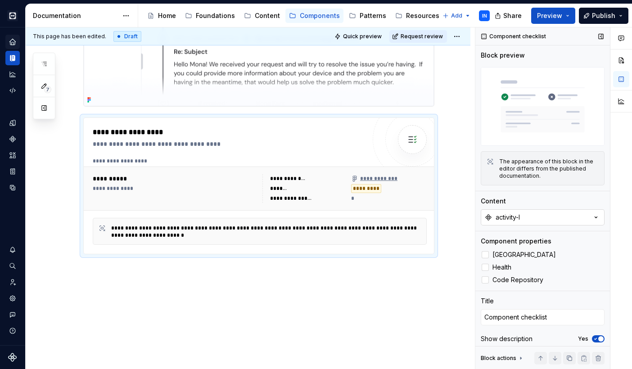
click at [505, 220] on div "activity-l" at bounding box center [508, 217] width 24 height 9
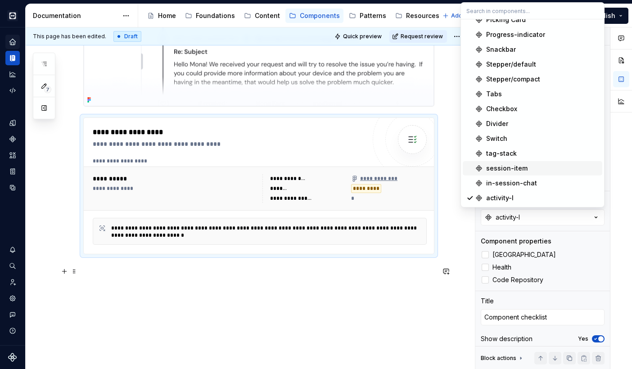
scroll to position [2207, 0]
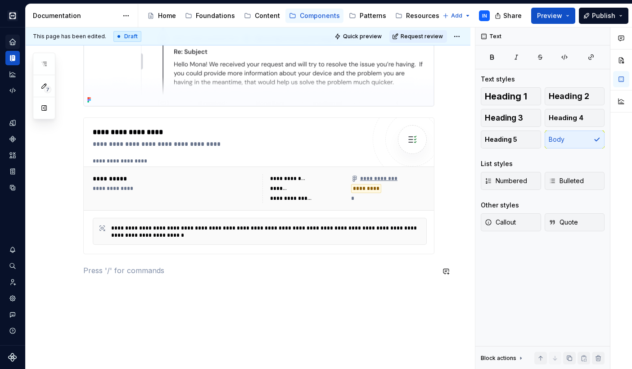
type textarea "*"
click at [351, 298] on div "**********" at bounding box center [248, 152] width 445 height 492
click at [14, 142] on icon "Components" at bounding box center [12, 138] width 7 height 7
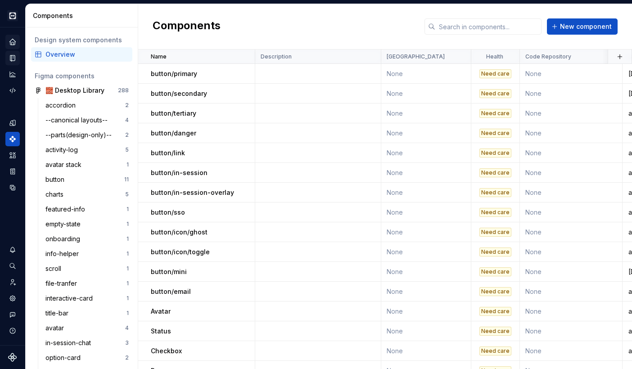
click at [75, 53] on div "Overview" at bounding box center [86, 54] width 83 height 9
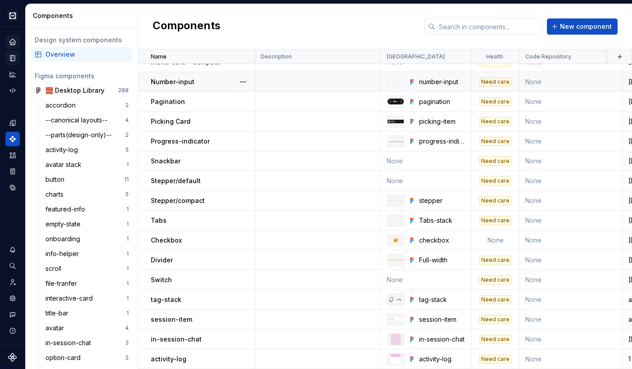
scroll to position [2883, 0]
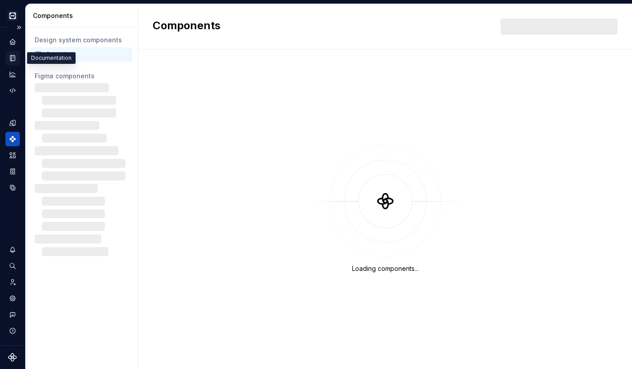
click at [10, 59] on icon "Documentation" at bounding box center [12, 58] width 5 height 6
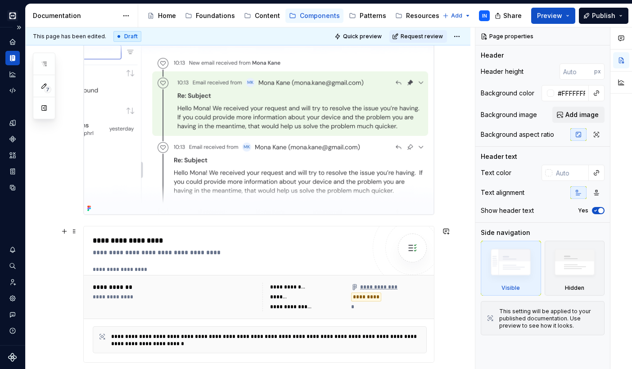
scroll to position [162, 0]
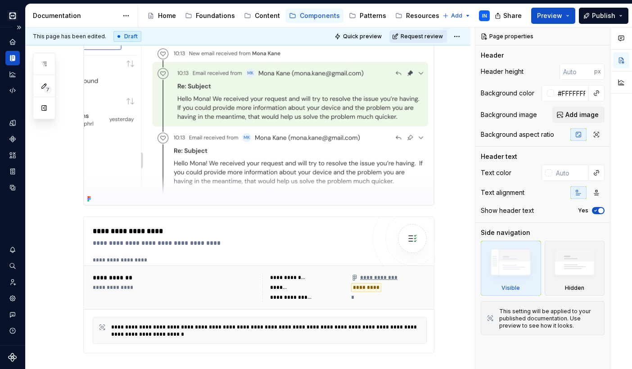
click at [418, 36] on span "Request review" at bounding box center [422, 36] width 42 height 7
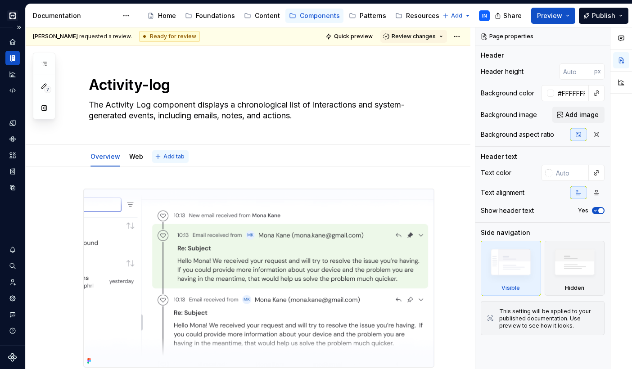
scroll to position [0, 0]
click at [135, 154] on link "Web" at bounding box center [136, 157] width 14 height 8
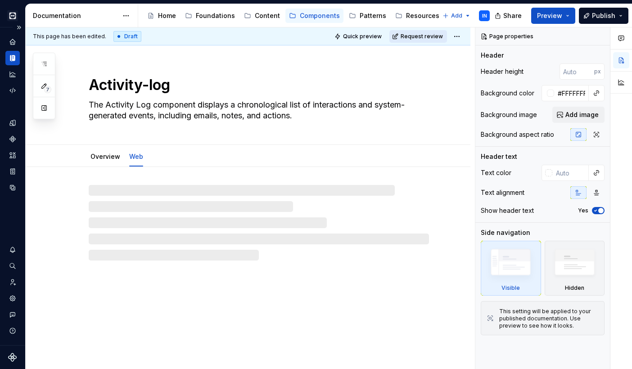
click at [415, 34] on span "Request review" at bounding box center [422, 36] width 42 height 7
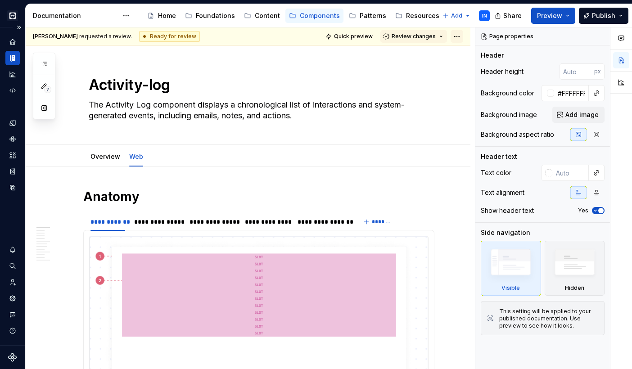
click at [459, 36] on html "Cobalt IN Design system data Documentation Accessibility guide for tree Page tr…" at bounding box center [316, 184] width 632 height 369
type textarea "*"
